Goal: Use online tool/utility: Utilize a website feature to perform a specific function

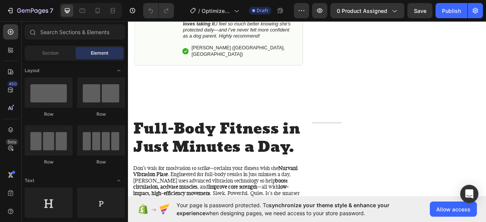
scroll to position [377, 0]
click at [477, 7] on icon "button" at bounding box center [476, 11] width 8 height 8
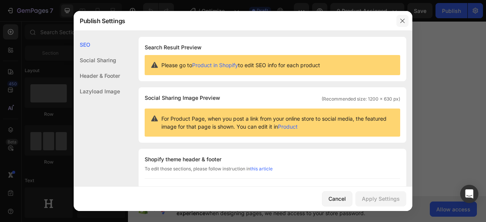
click at [402, 21] on icon "button" at bounding box center [402, 21] width 4 height 4
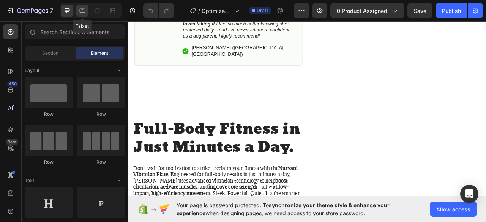
click at [82, 12] on icon at bounding box center [83, 11] width 8 height 8
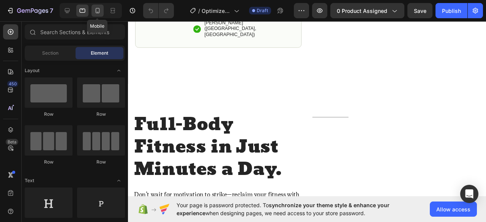
click at [96, 10] on icon at bounding box center [98, 10] width 4 height 5
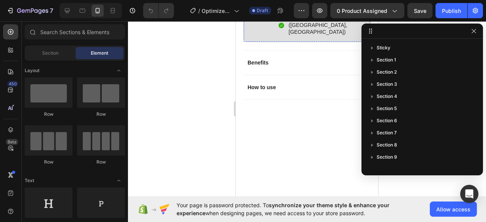
scroll to position [389, 0]
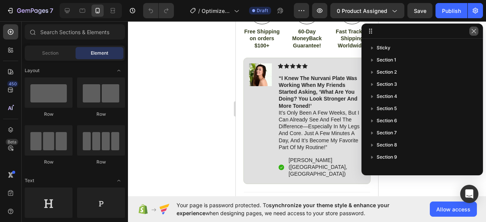
click at [476, 32] on icon "button" at bounding box center [474, 31] width 6 height 6
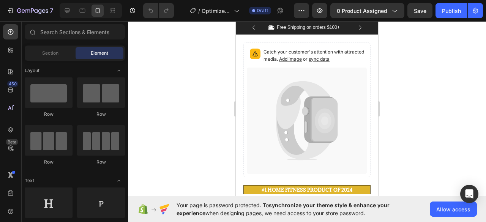
scroll to position [0, 0]
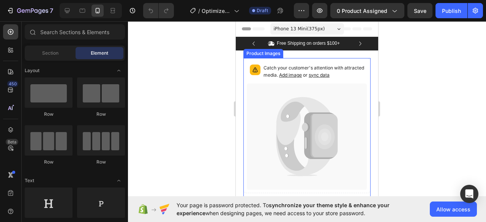
click at [302, 125] on icon at bounding box center [305, 127] width 7 height 9
